Goal: Information Seeking & Learning: Learn about a topic

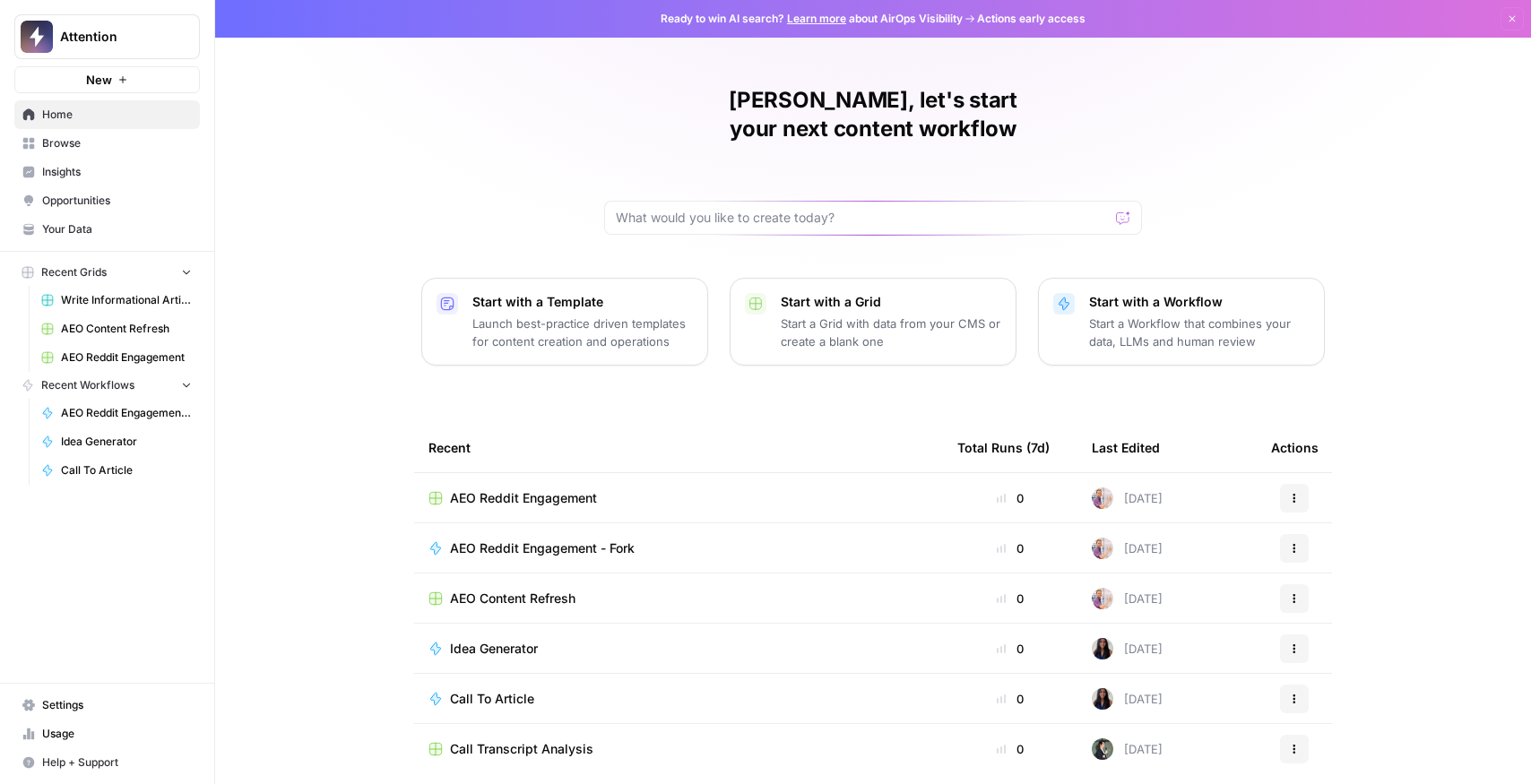
click at [99, 172] on span "Insights" at bounding box center [117, 171] width 150 height 16
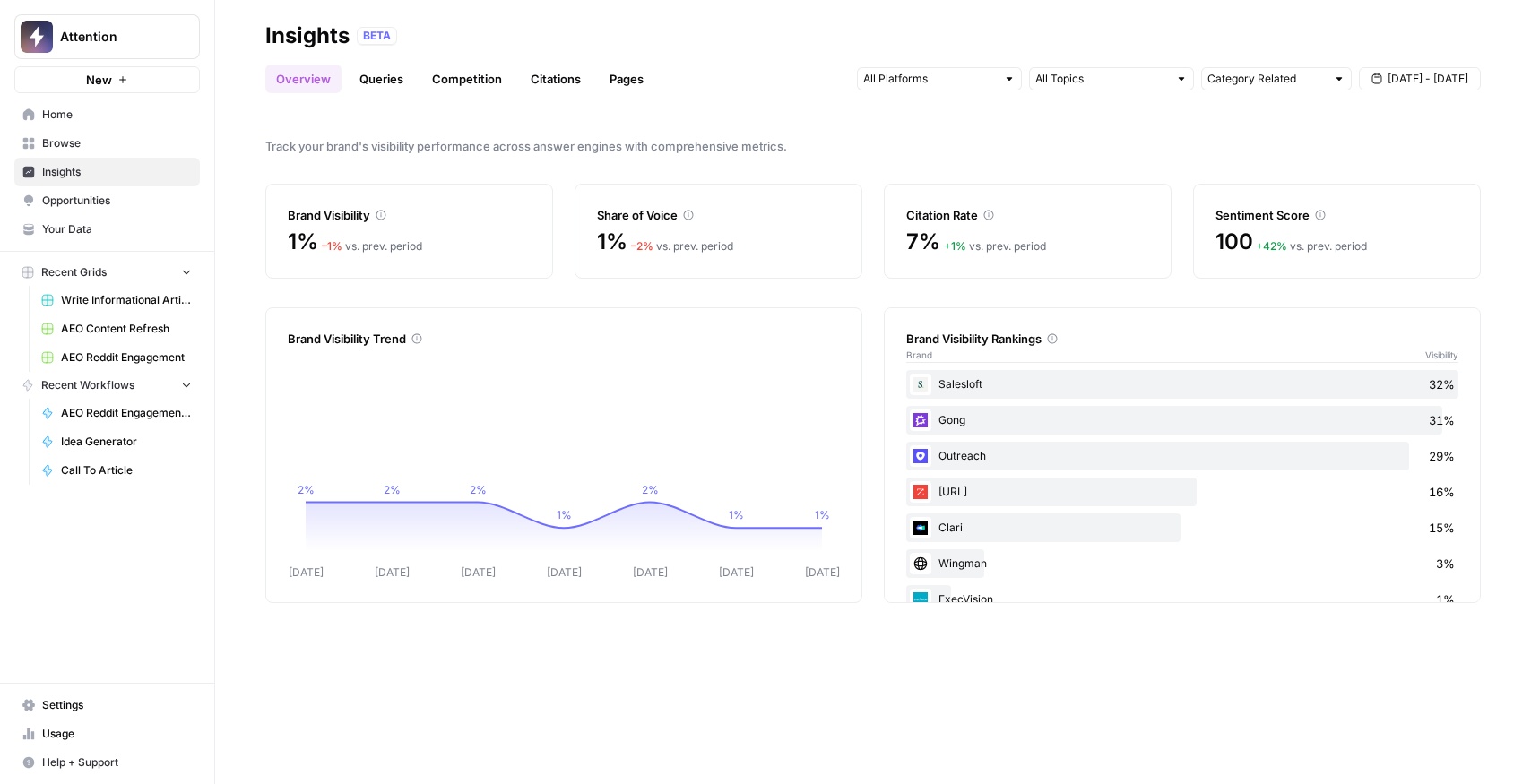
click at [572, 87] on link "Citations" at bounding box center [556, 78] width 72 height 28
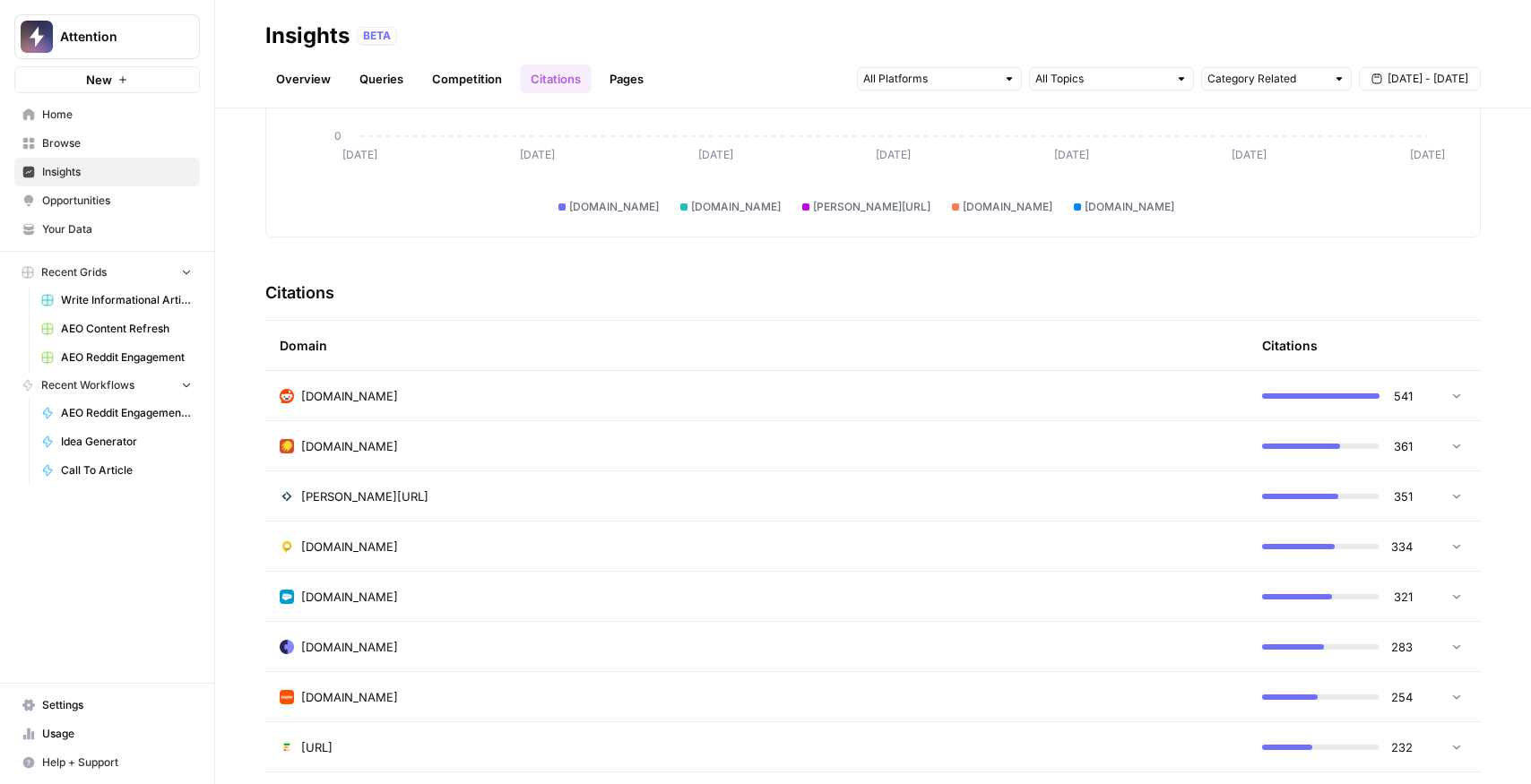
scroll to position [262, 0]
click at [400, 385] on div "[DOMAIN_NAME]" at bounding box center [757, 393] width 954 height 18
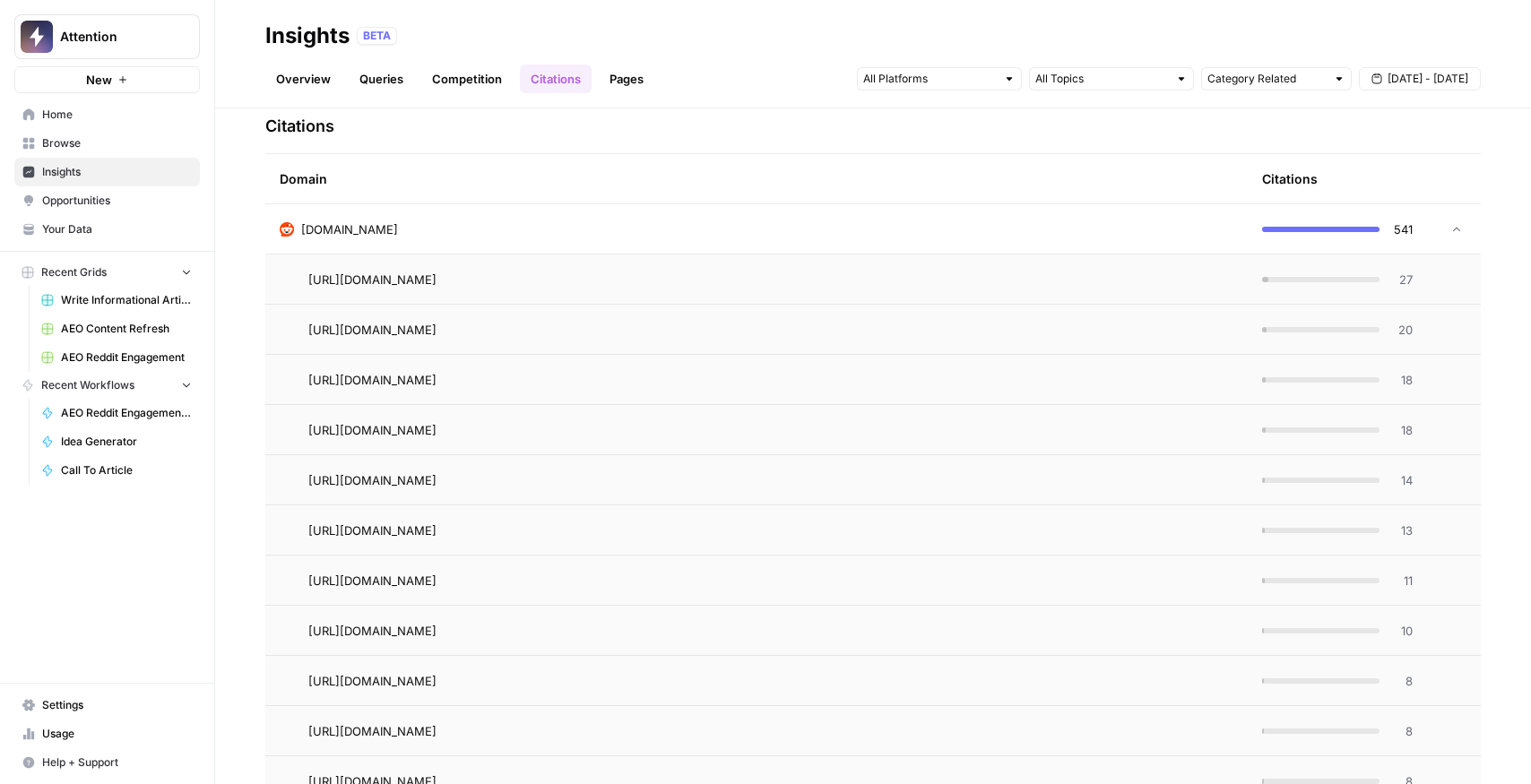
scroll to position [426, 0]
click at [1398, 281] on span "27" at bounding box center [1402, 280] width 23 height 18
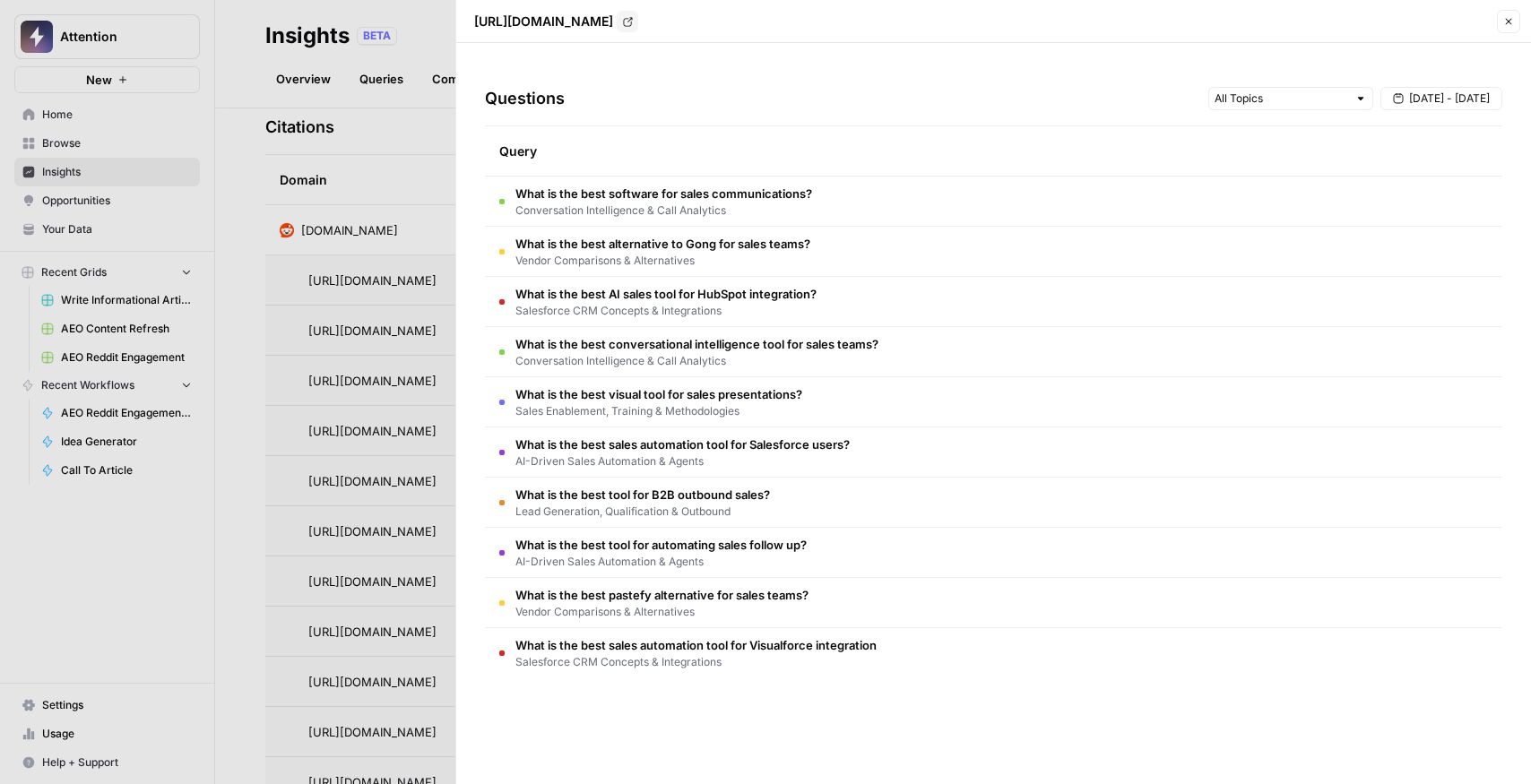
click at [378, 338] on div at bounding box center [766, 392] width 1531 height 784
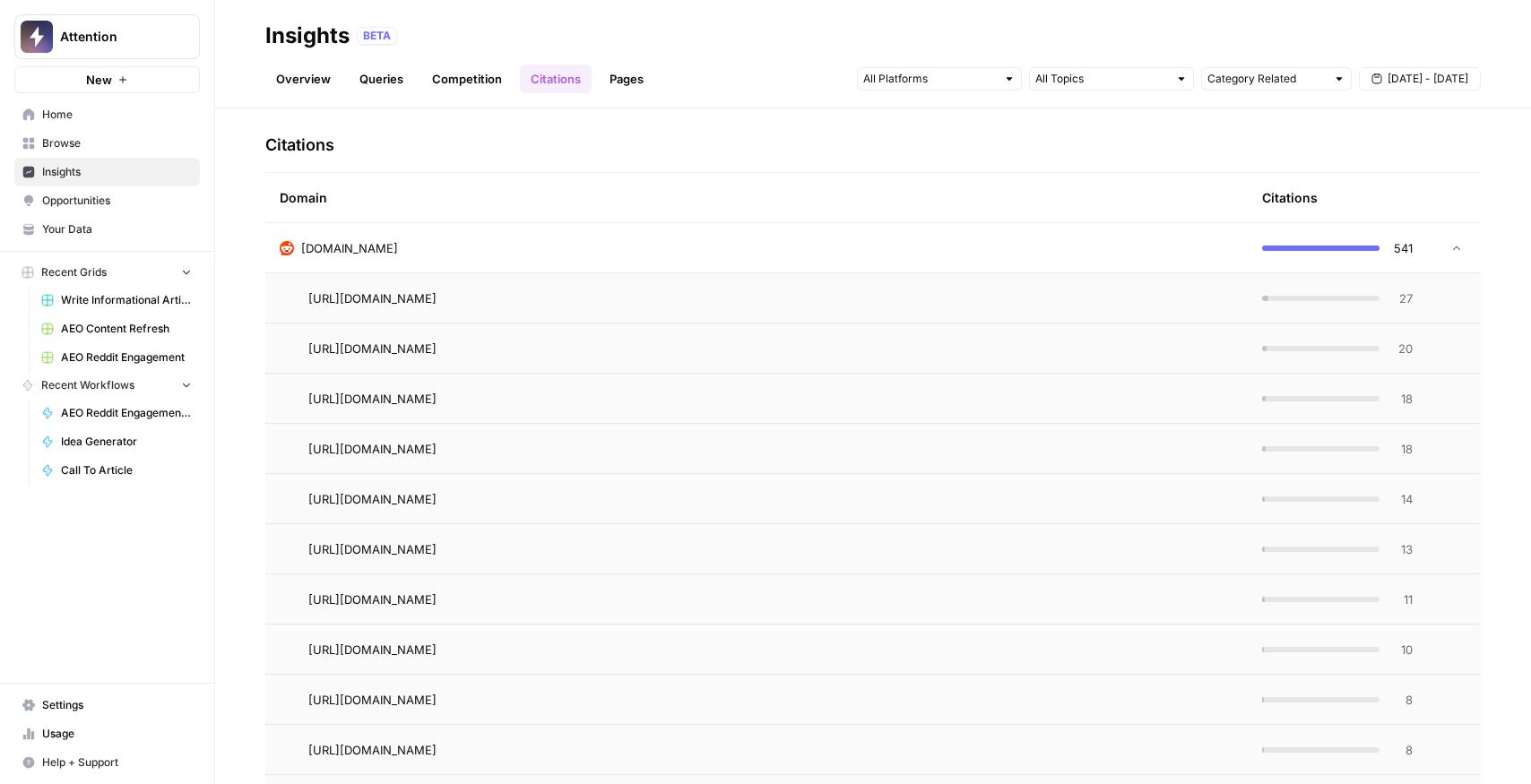
scroll to position [401, 0]
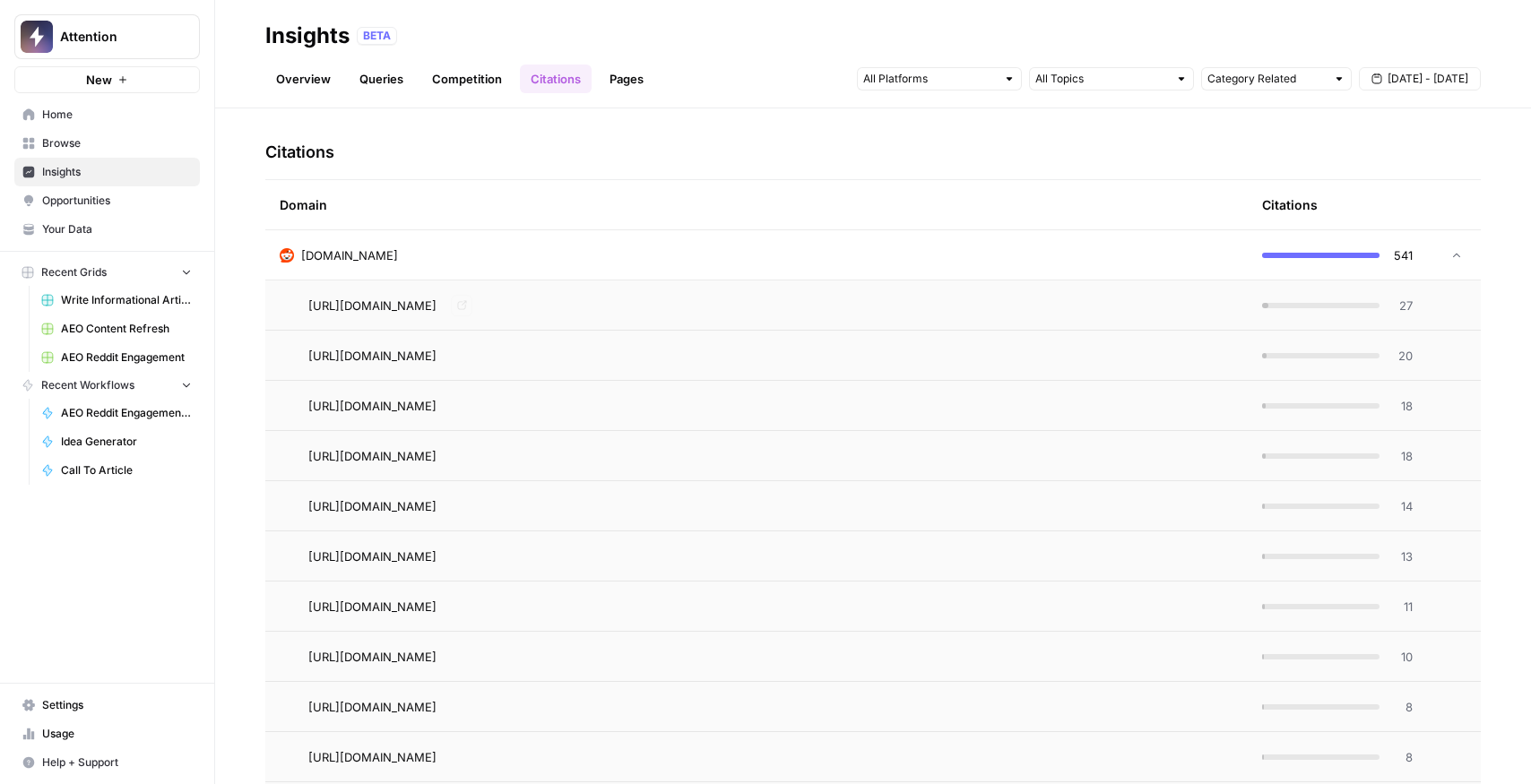
click at [467, 302] on icon "Go to page https://www.reddit.com/r/sales/comments/1jmoza9/what_sales_tools_do_…" at bounding box center [462, 305] width 9 height 9
click at [467, 355] on icon "Go to page https://www.reddit.com/r/b2bmarketing/comments/1lul7k8/whats_the_mos…" at bounding box center [462, 355] width 9 height 9
click at [472, 406] on link "Go to page" at bounding box center [462, 406] width 22 height 22
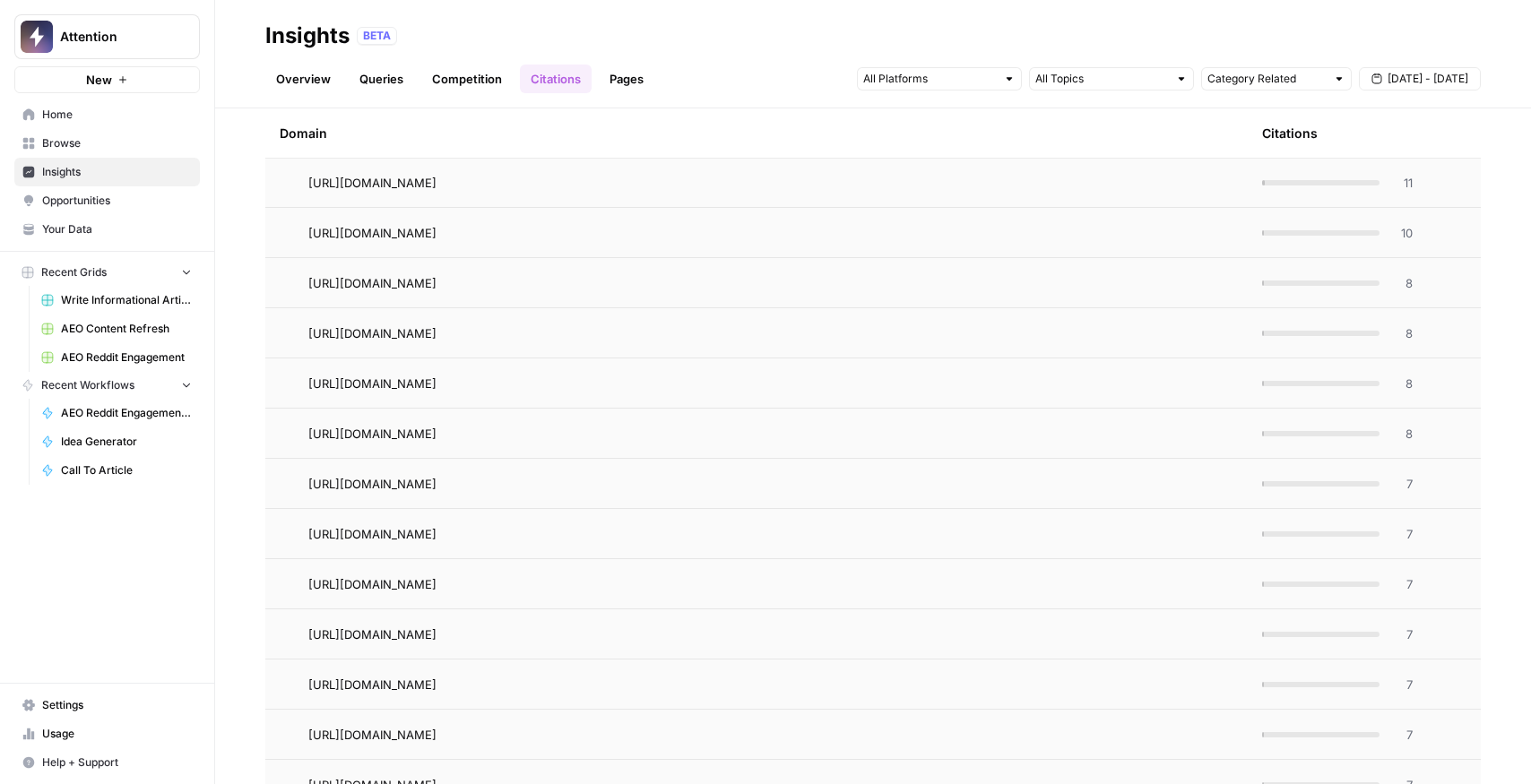
scroll to position [827, 0]
click at [472, 479] on link "Go to page" at bounding box center [462, 481] width 22 height 22
